Goal: Complete application form

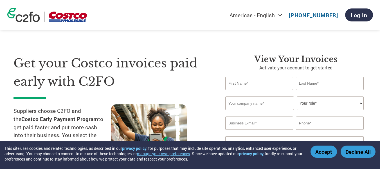
scroll to position [28, 0]
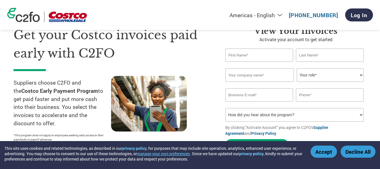
click at [325, 147] on button "Accept" at bounding box center [324, 151] width 26 height 12
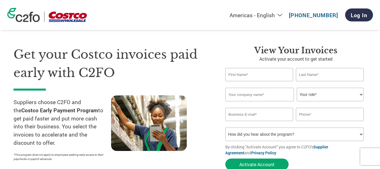
scroll to position [0, 0]
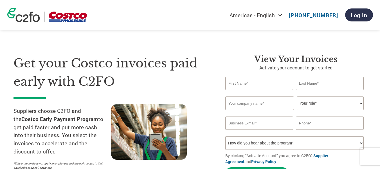
click at [280, 84] on input "text" at bounding box center [260, 83] width 68 height 13
type input "r"
type input "[PERSON_NAME]"
click at [302, 82] on input "text" at bounding box center [330, 83] width 68 height 13
type input "[PERSON_NAME]"
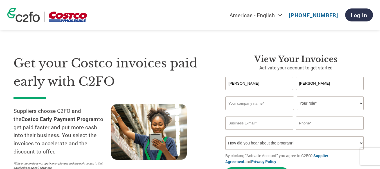
click at [287, 103] on input "text" at bounding box center [260, 103] width 69 height 14
type input "General Printing & Design"
type input "5086582045"
click at [309, 107] on select "Your role* CFO Controller Credit Manager Finance Director Treasurer CEO Preside…" at bounding box center [330, 103] width 67 height 14
select select "OTHER"
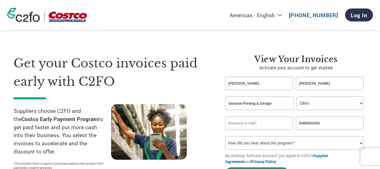
click at [297, 96] on select "Your role* CFO Controller Credit Manager Finance Director Treasurer CEO Preside…" at bounding box center [330, 103] width 67 height 14
click at [279, 125] on input "email" at bounding box center [260, 122] width 68 height 13
type input "rmcadams@"
drag, startPoint x: 256, startPoint y: 81, endPoint x: 216, endPoint y: 83, distance: 40.0
click at [216, 83] on div "Get your Costco invoices paid early with C2FO Suppliers choose C2FO and the Cos…" at bounding box center [190, 107] width 353 height 150
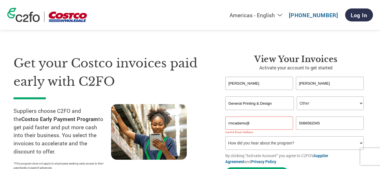
type input "Robin"
drag, startPoint x: 318, startPoint y: 83, endPoint x: 296, endPoint y: 84, distance: 22.6
click at [296, 84] on div "Robin McAdams" at bounding box center [296, 83] width 141 height 13
type input "Colon"
click at [303, 101] on select "Your role* CFO Controller Credit Manager Finance Director Treasurer CEO Preside…" at bounding box center [330, 103] width 67 height 14
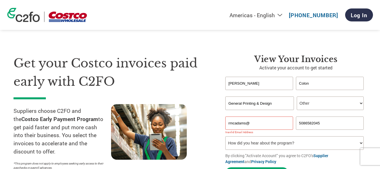
select select "CONTROLLER"
click at [297, 96] on select "Your role* CFO Controller Credit Manager Finance Director Treasurer CEO Preside…" at bounding box center [330, 103] width 67 height 14
drag, startPoint x: 263, startPoint y: 123, endPoint x: 208, endPoint y: 123, distance: 55.5
click at [208, 123] on div "Get your Costco invoices paid early with C2FO Suppliers choose C2FO and the Cos…" at bounding box center [190, 107] width 353 height 150
type input "rcolon@gprinting.com"
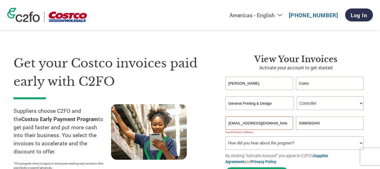
drag, startPoint x: 324, startPoint y: 123, endPoint x: 293, endPoint y: 124, distance: 31.5
click at [293, 124] on div "rcolon@gprinting.com 5086582045" at bounding box center [296, 122] width 141 height 13
type input "800-610-1089"
click at [299, 143] on select "How did you hear about the program? Received a letter Email Social Media Online…" at bounding box center [295, 143] width 139 height 14
select select "Received a Letter"
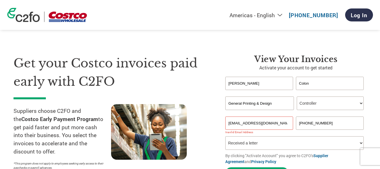
click at [226, 136] on select "How did you hear about the program? Received a letter Email Social Media Online…" at bounding box center [295, 143] width 139 height 14
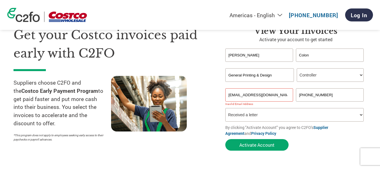
click at [232, 94] on input "rcolon@gprinting.com" at bounding box center [260, 94] width 68 height 13
type input "RColon@gprinting.com"
click at [270, 115] on select "How did you hear about the program? Received a letter Email Social Media Online…" at bounding box center [295, 115] width 139 height 14
click at [226, 108] on select "How did you hear about the program? Received a letter Email Social Media Online…" at bounding box center [295, 115] width 139 height 14
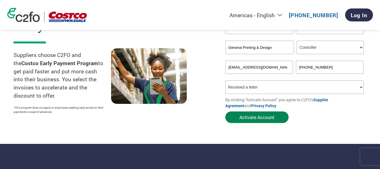
scroll to position [56, 0]
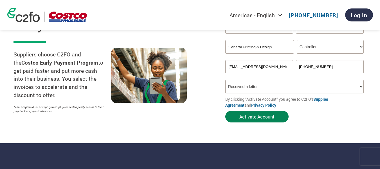
click at [266, 117] on button "Activate Account" at bounding box center [257, 117] width 63 height 12
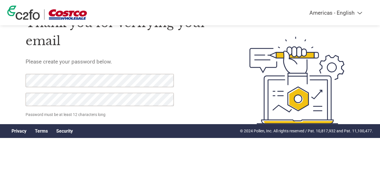
scroll to position [31, 0]
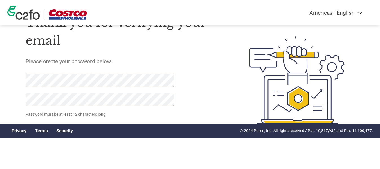
click at [92, 149] on div "Thank you for verifying your email Please create your password below. Password …" at bounding box center [125, 79] width 198 height 149
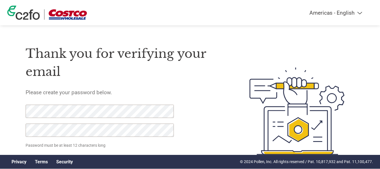
scroll to position [0, 0]
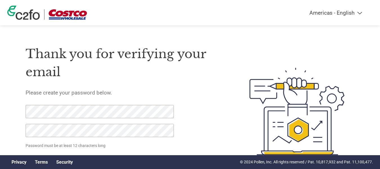
click input "Set Password" at bounding box center [53, 160] width 55 height 11
